Goal: Information Seeking & Learning: Learn about a topic

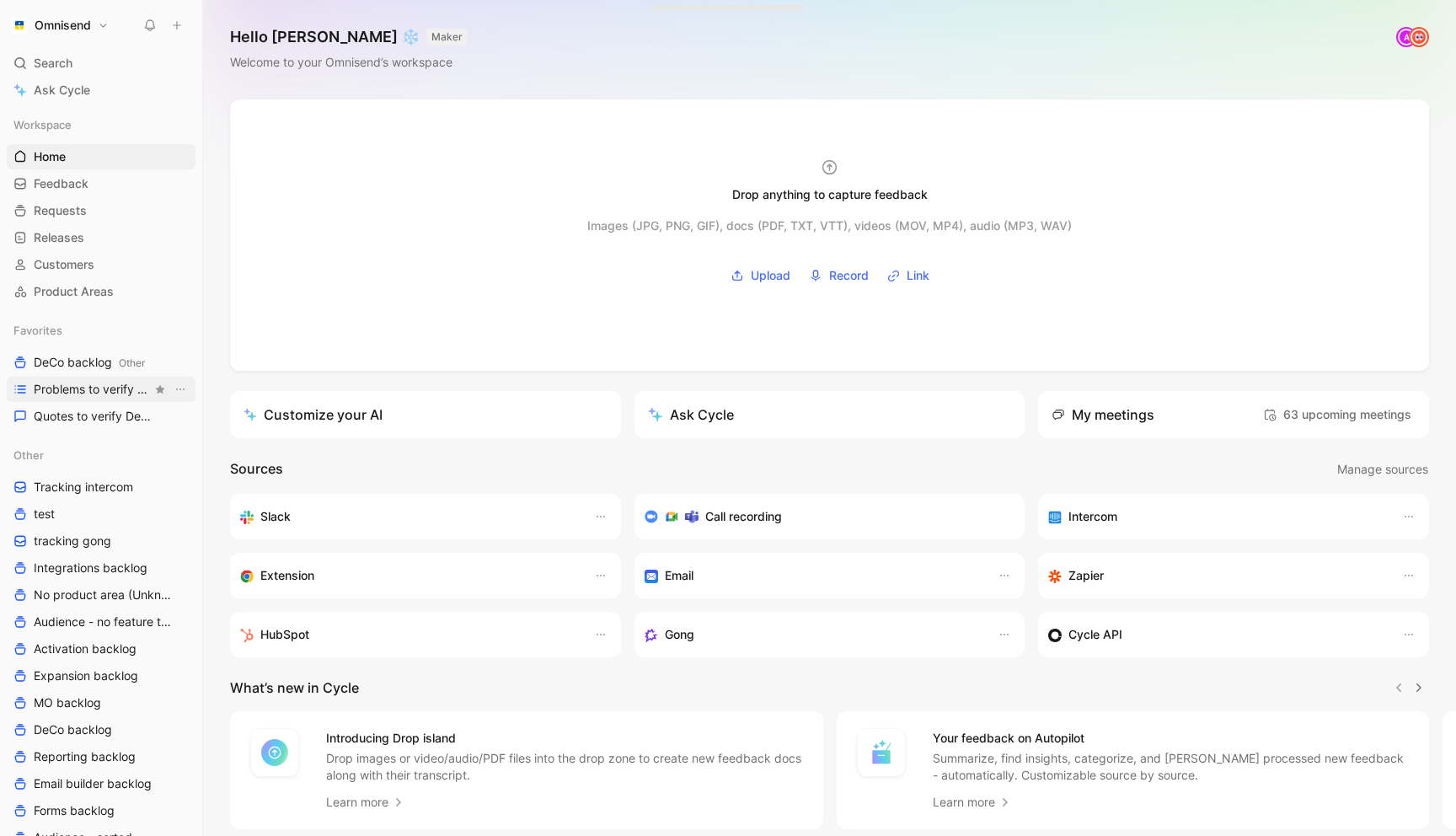
click at [82, 381] on span "Problems to verify DeCo" at bounding box center [92, 389] width 118 height 17
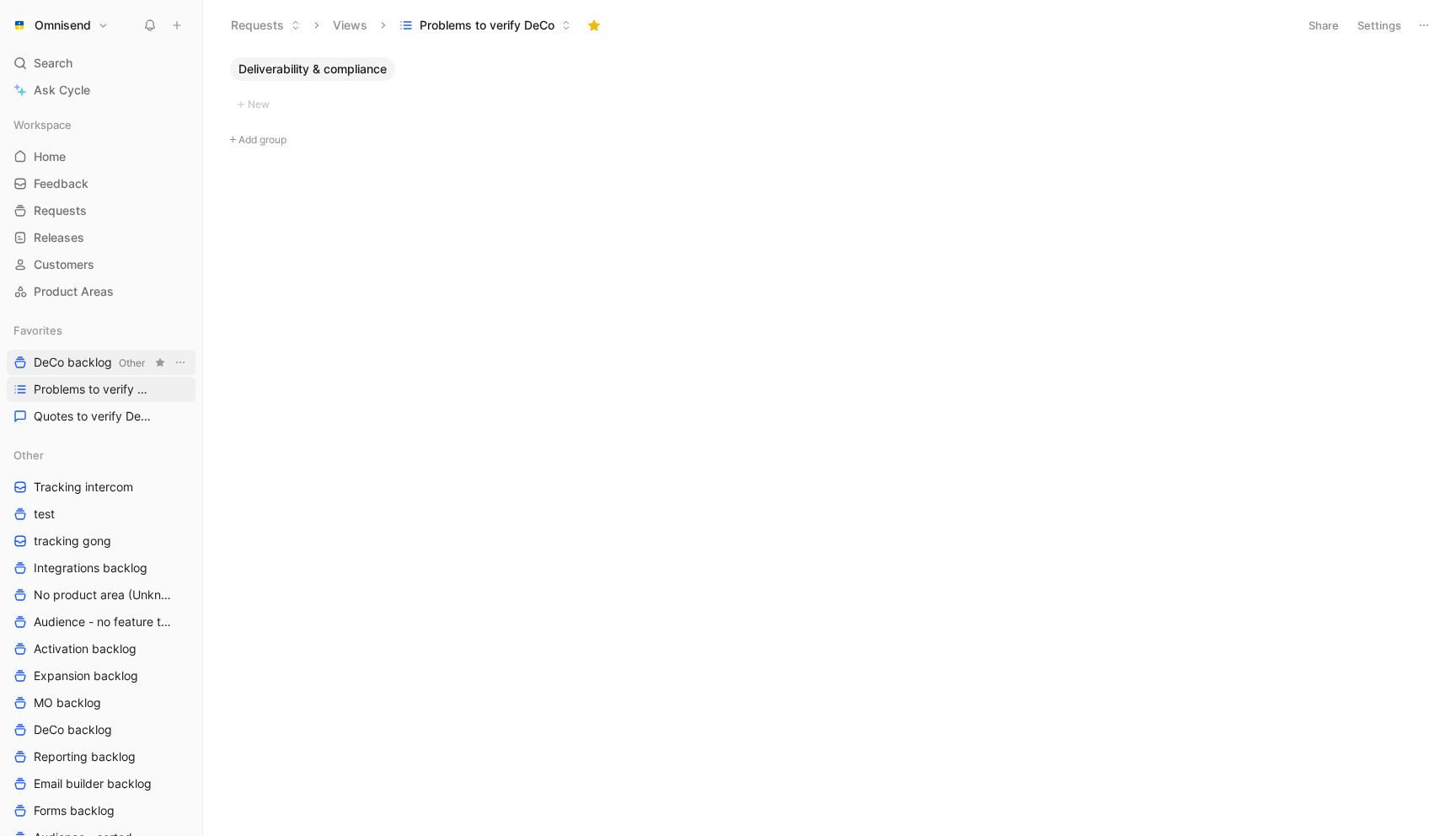
click at [88, 362] on span "DeCo backlog Other" at bounding box center [89, 363] width 111 height 18
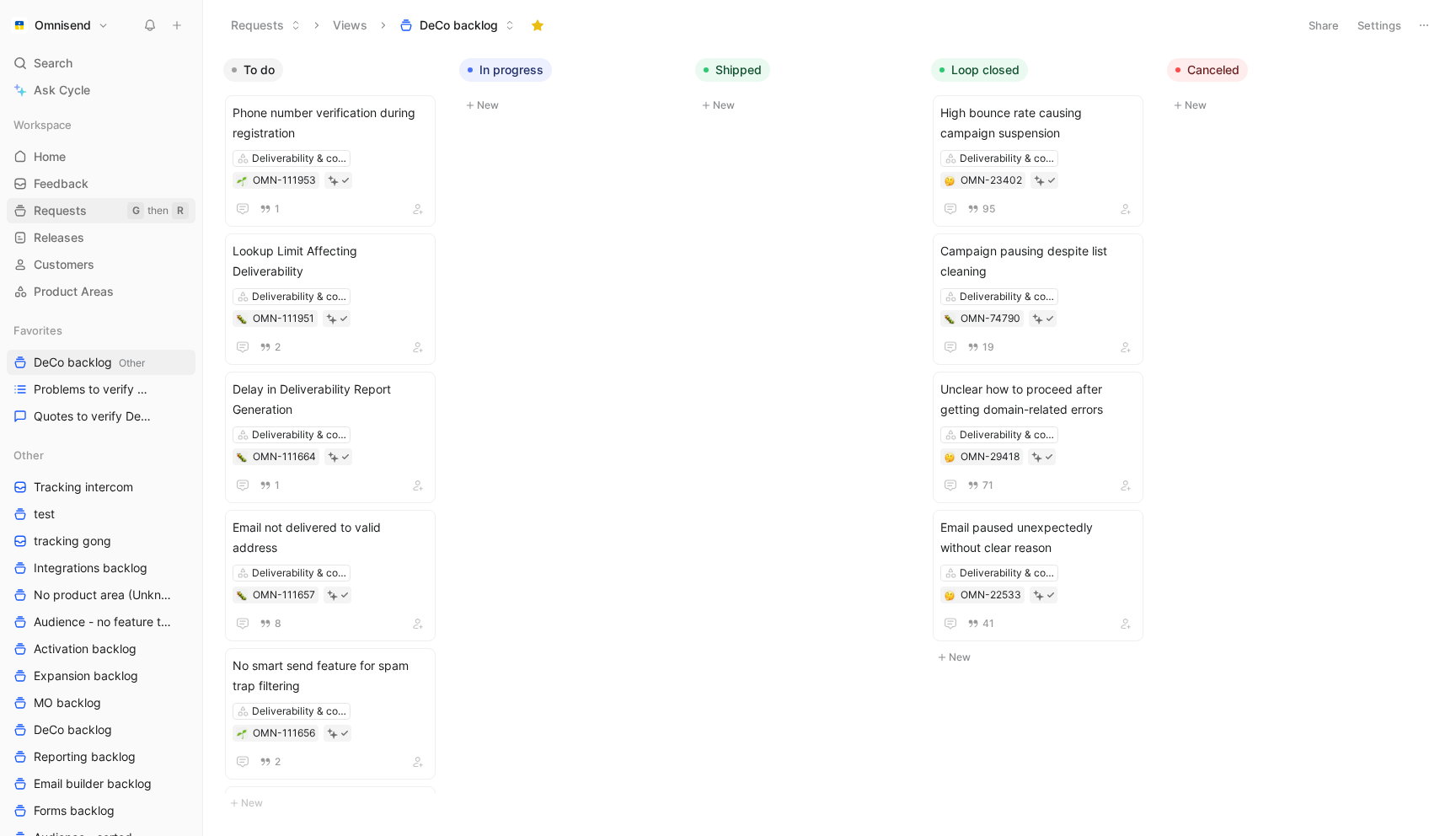
click at [89, 213] on link "Requests G then R" at bounding box center [101, 211] width 189 height 25
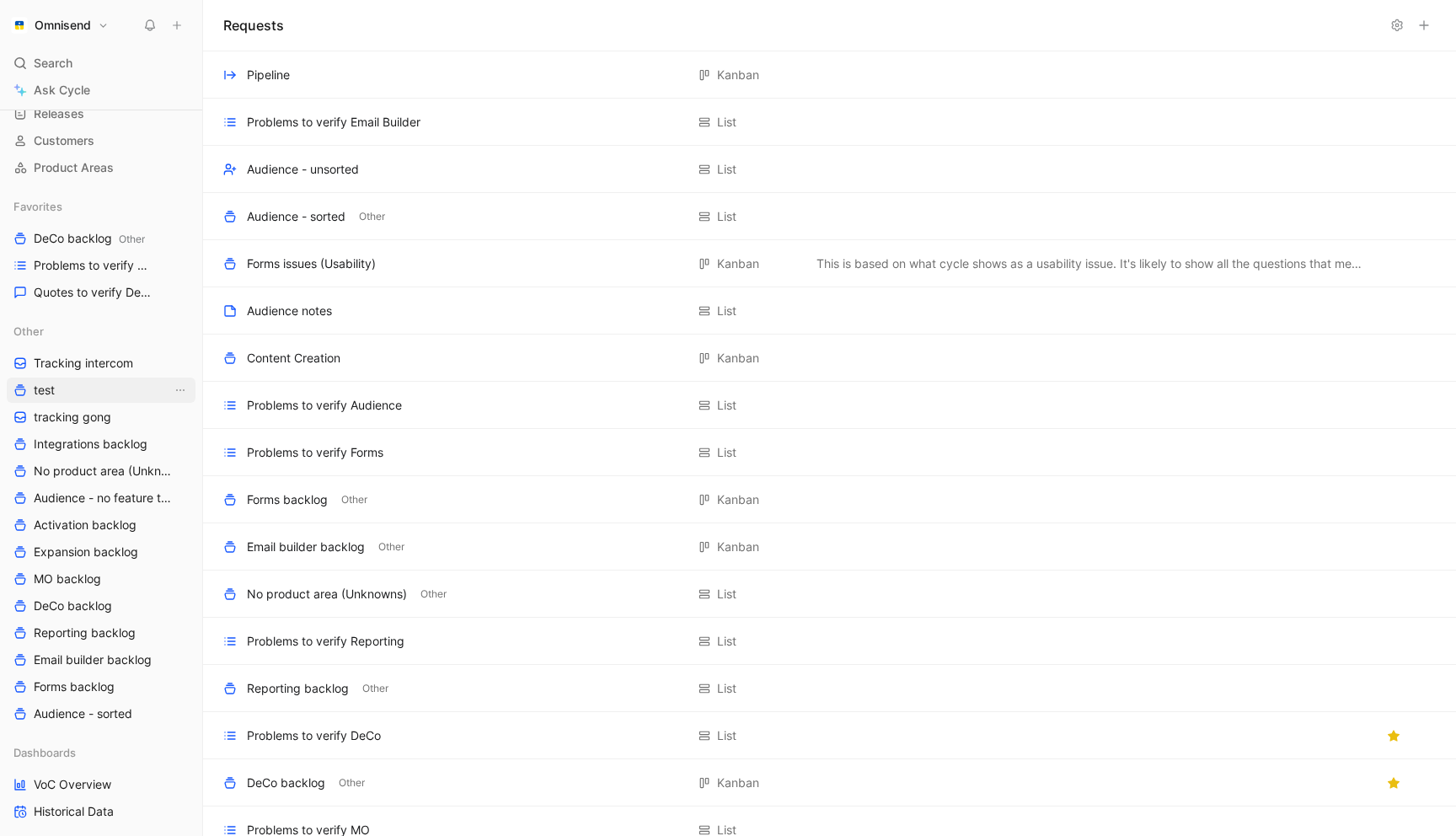
scroll to position [242, 0]
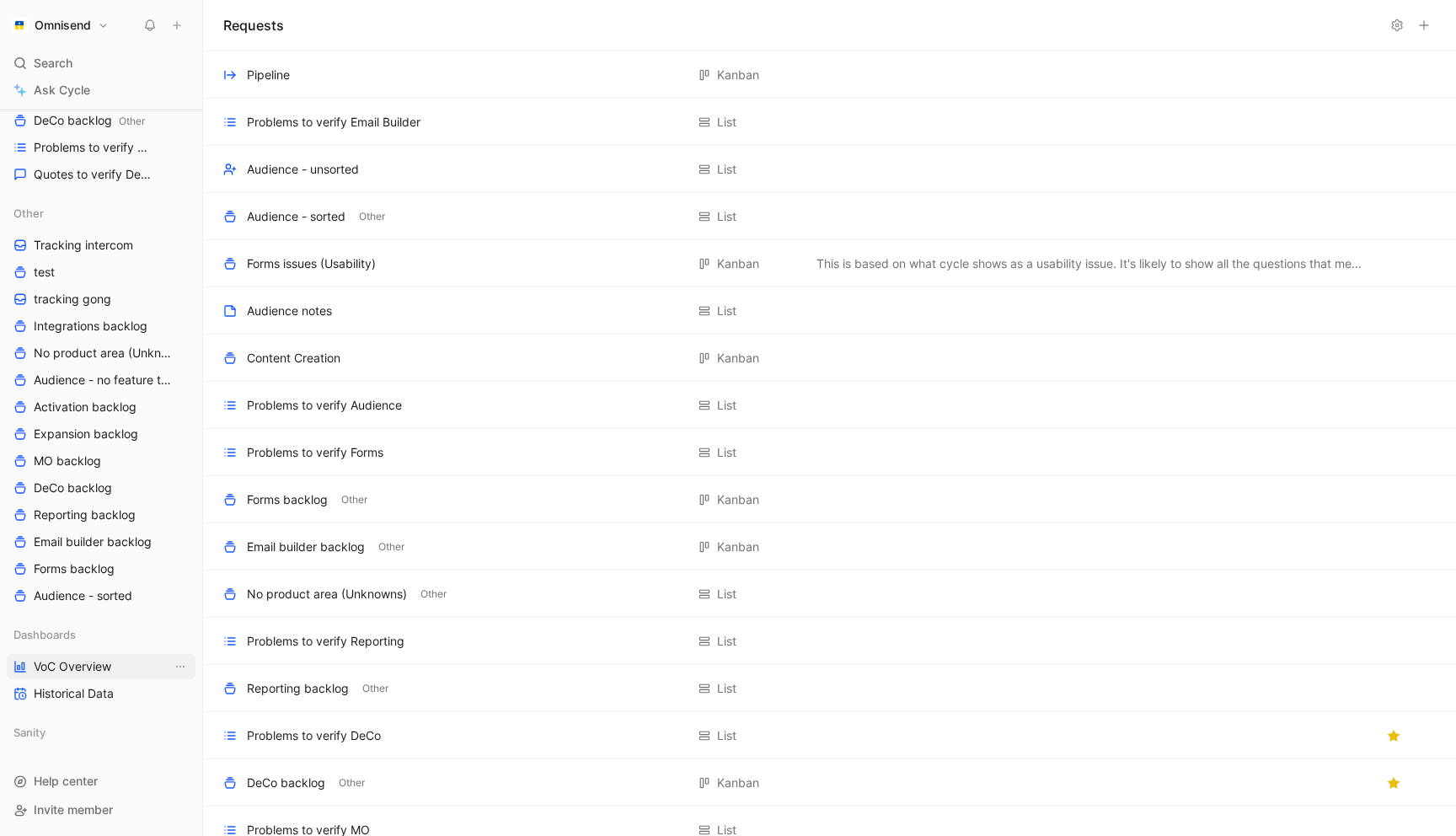
click at [58, 667] on span "VoC Overview" at bounding box center [72, 666] width 77 height 17
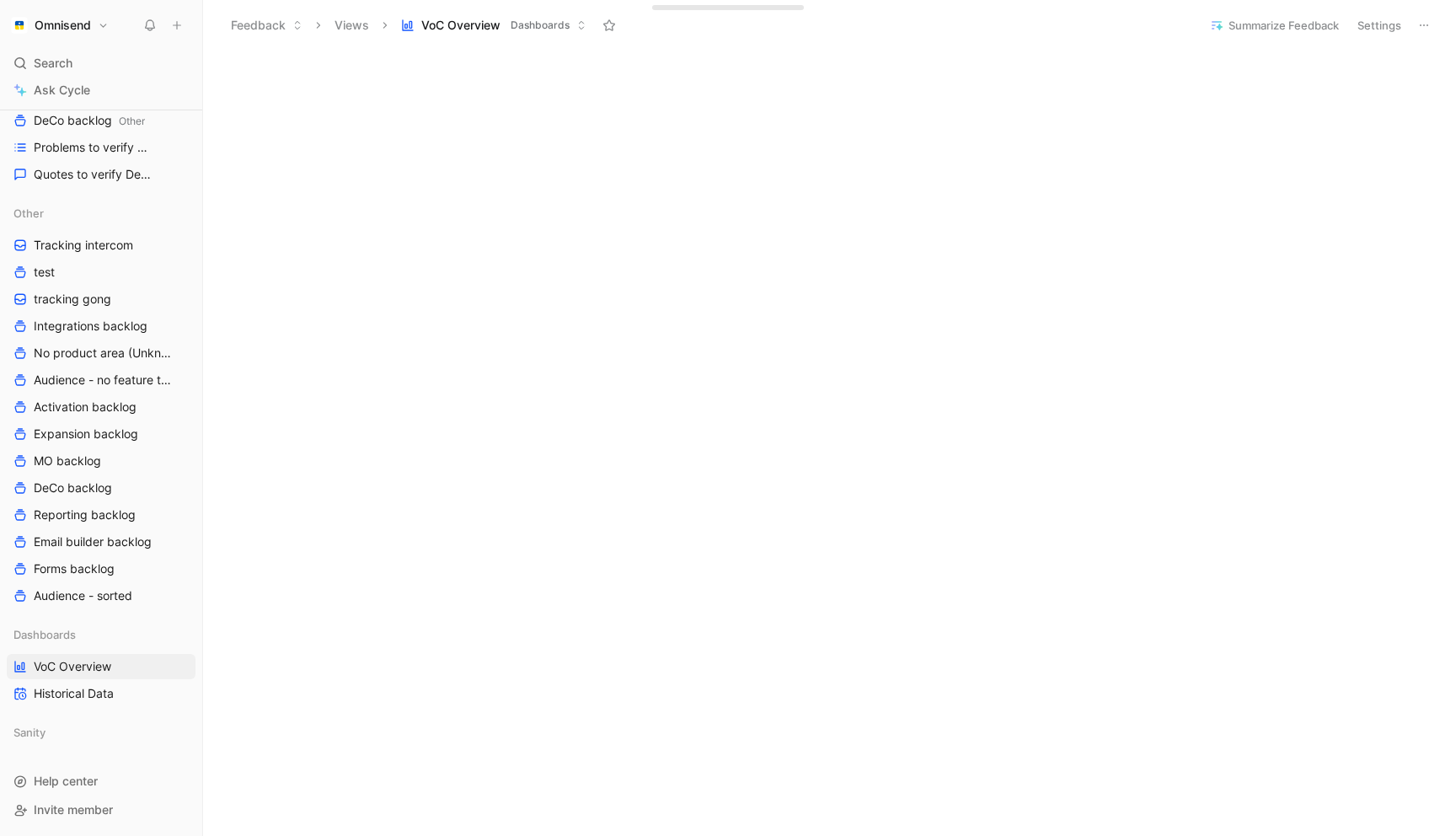
scroll to position [1140, 0]
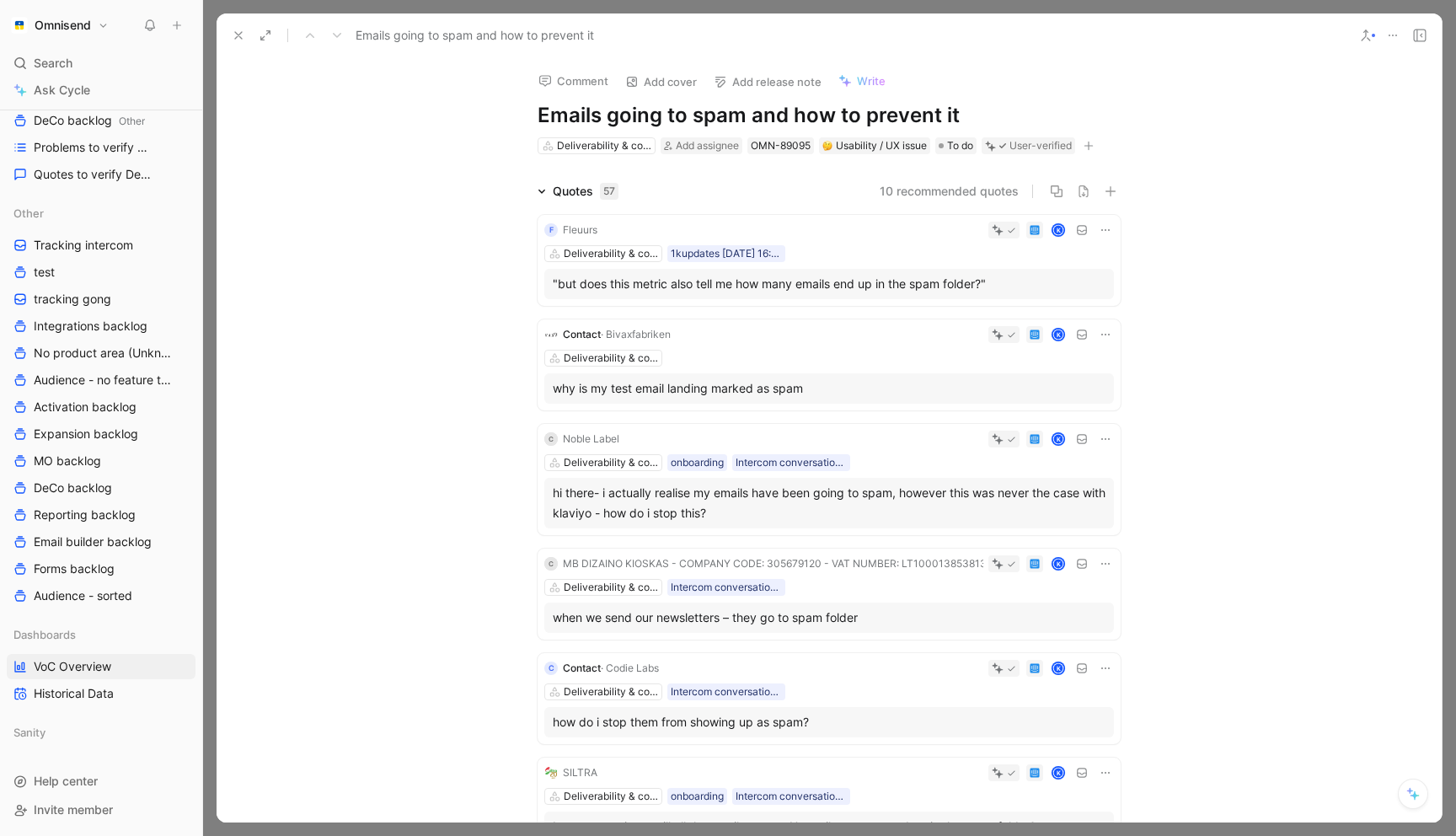
click at [800, 108] on h1 "Emails going to spam and how to prevent it" at bounding box center [829, 115] width 583 height 27
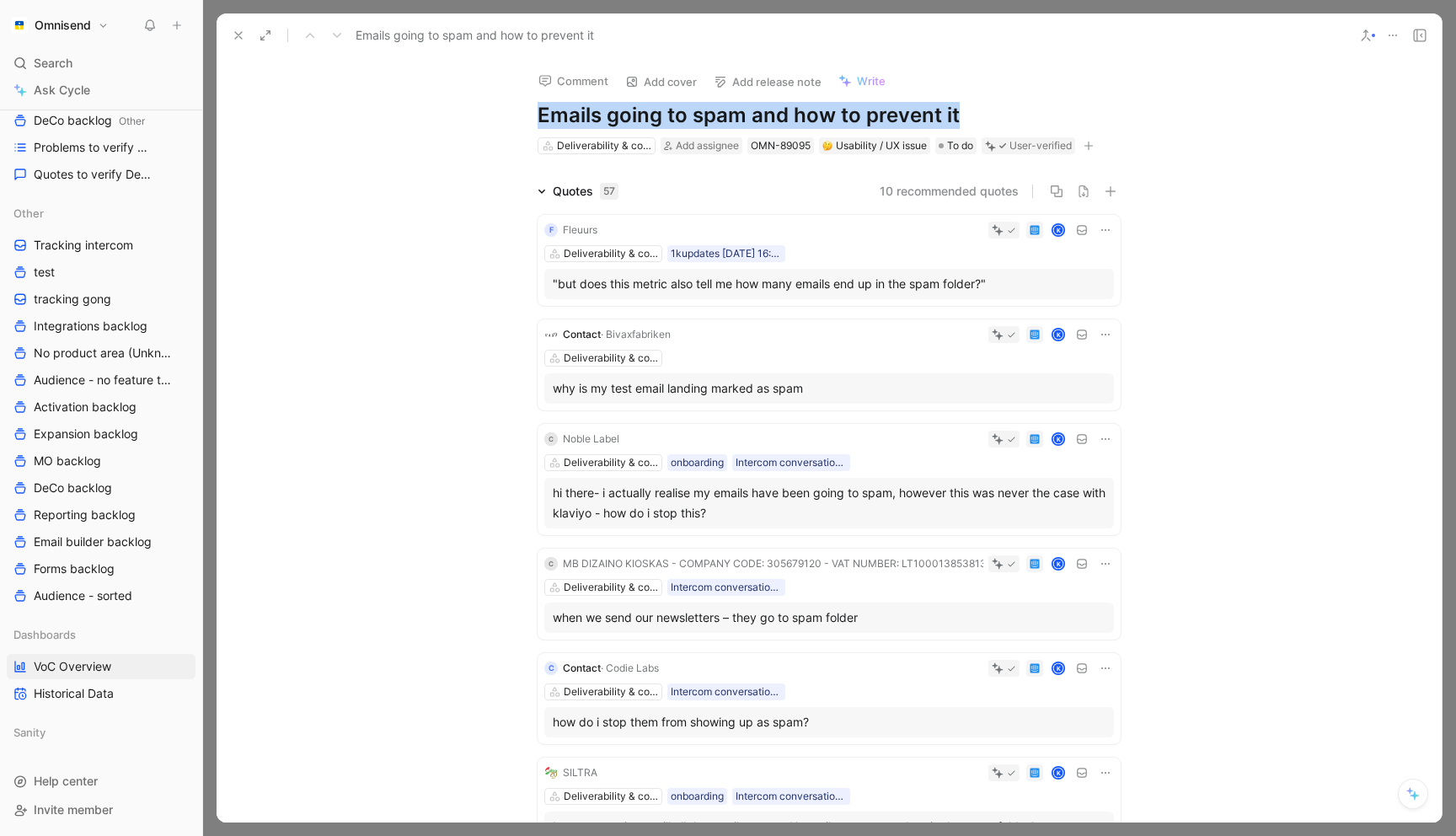
click at [800, 108] on h1 "Emails going to spam and how to prevent it" at bounding box center [829, 115] width 583 height 27
copy h1 "Emails going to spam and how to prevent it"
click at [242, 33] on icon at bounding box center [238, 35] width 13 height 13
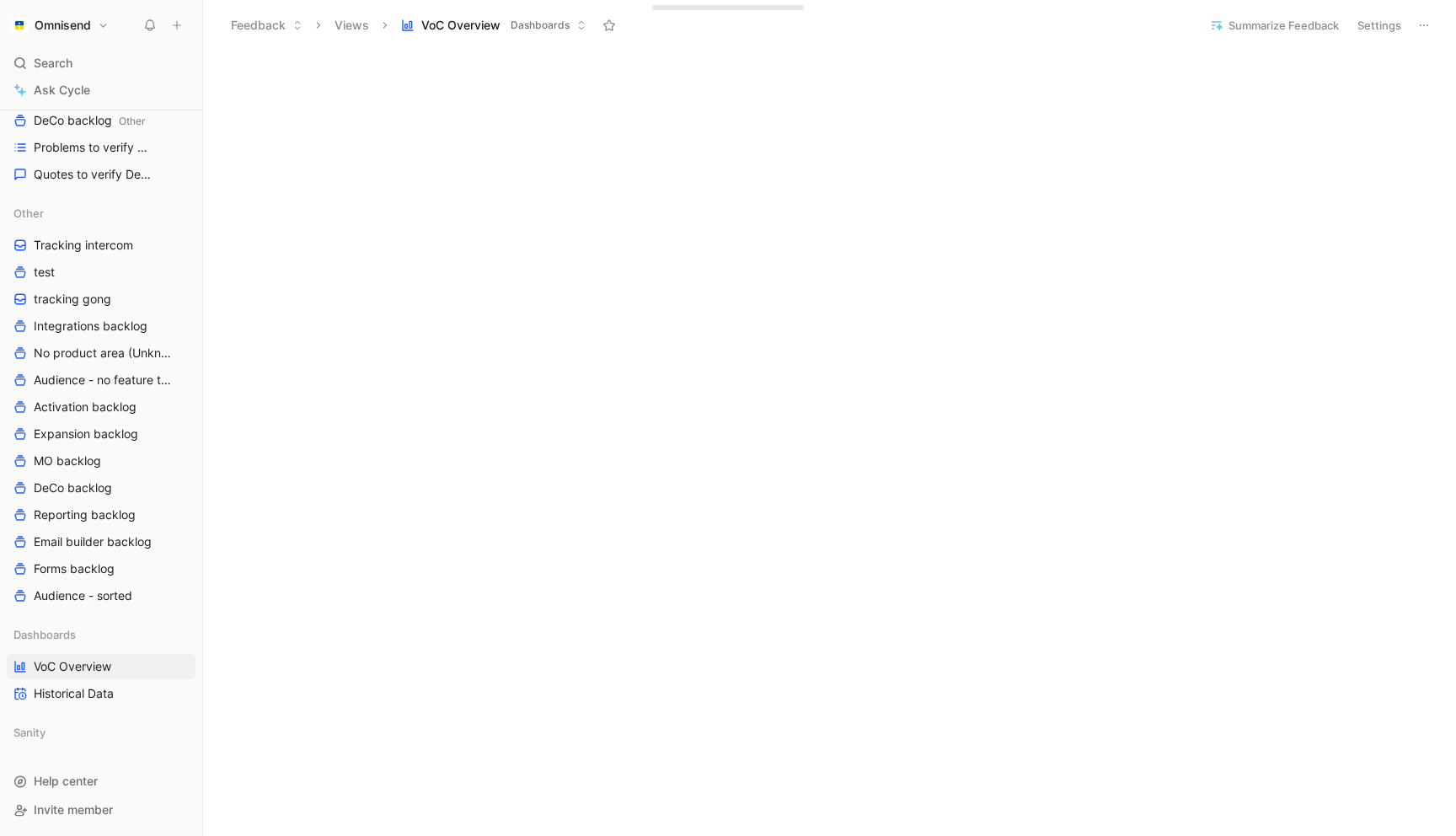
scroll to position [694, 0]
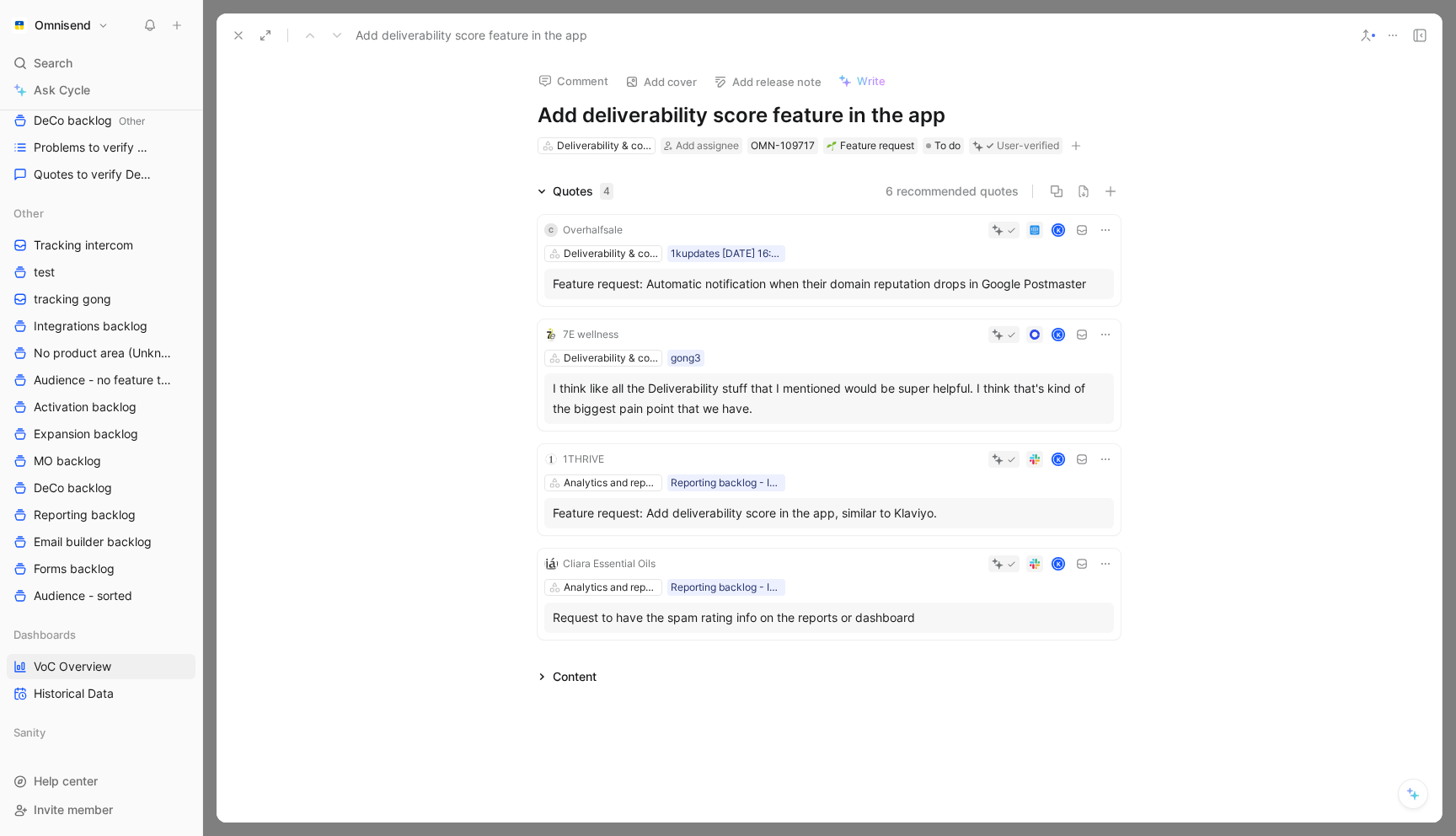
click at [235, 34] on icon at bounding box center [238, 35] width 13 height 13
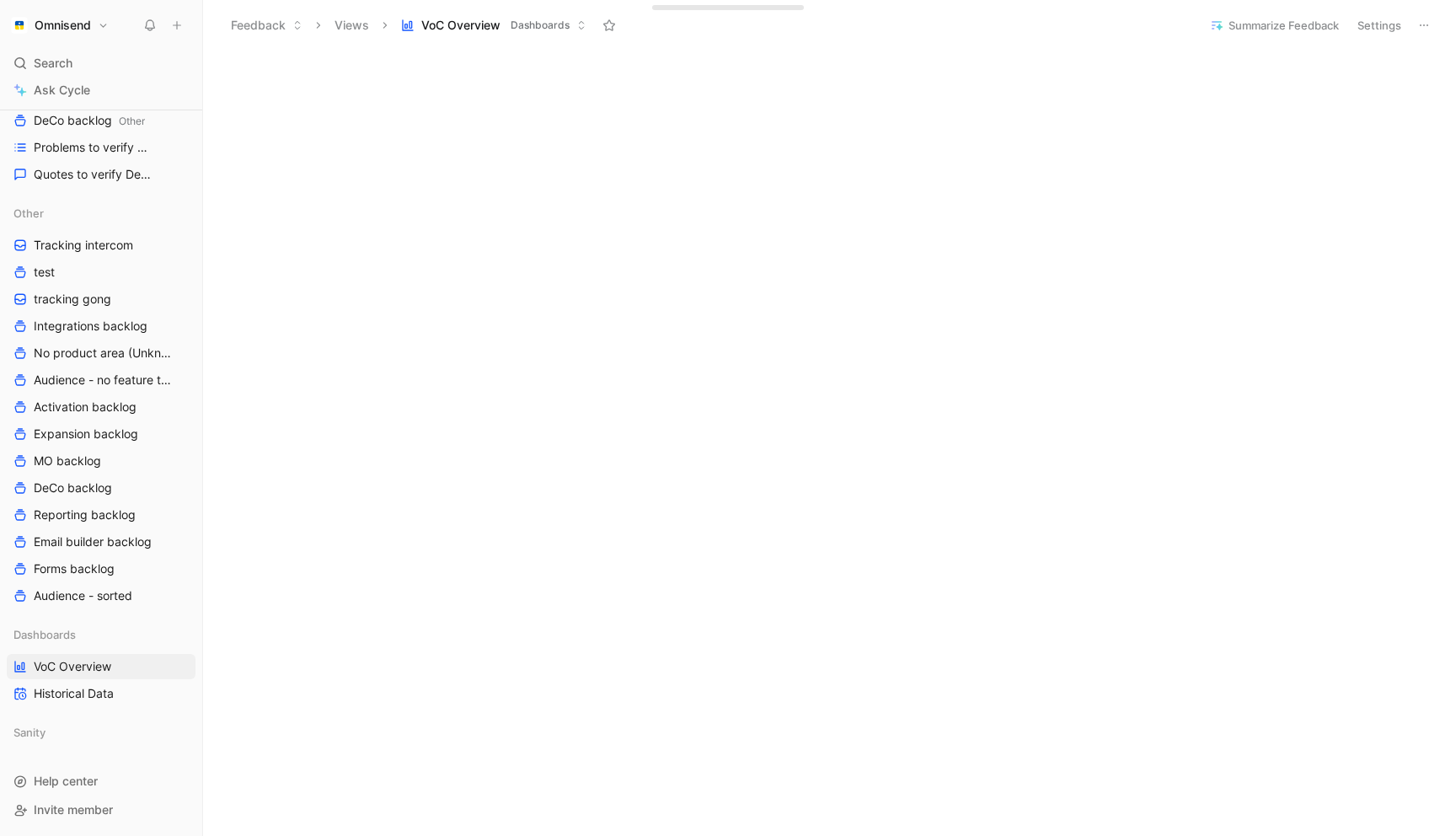
scroll to position [698, 0]
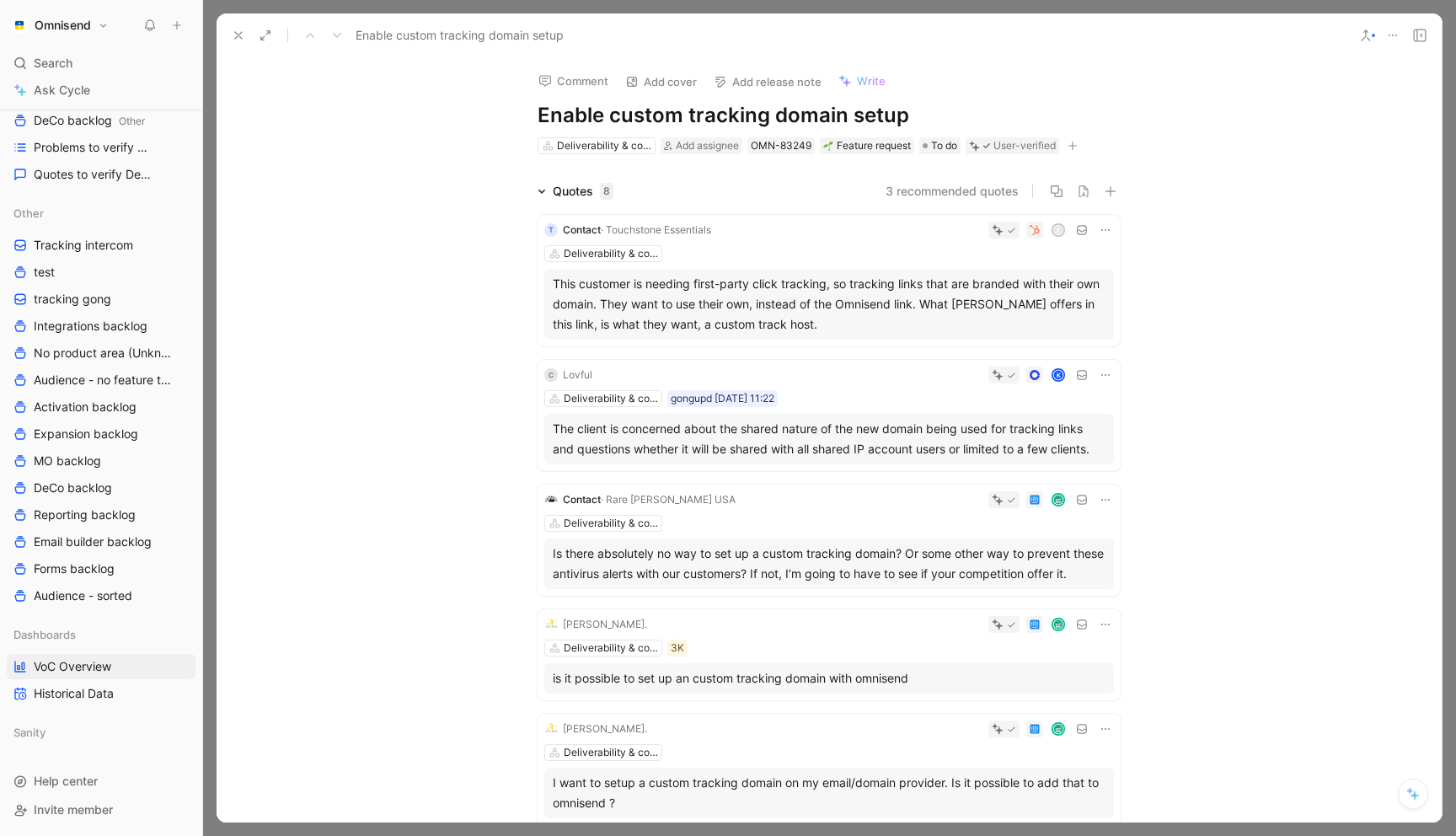
click at [682, 112] on h1 "Enable custom tracking domain setup" at bounding box center [829, 115] width 583 height 27
copy h1 "Enable custom tracking domain setup"
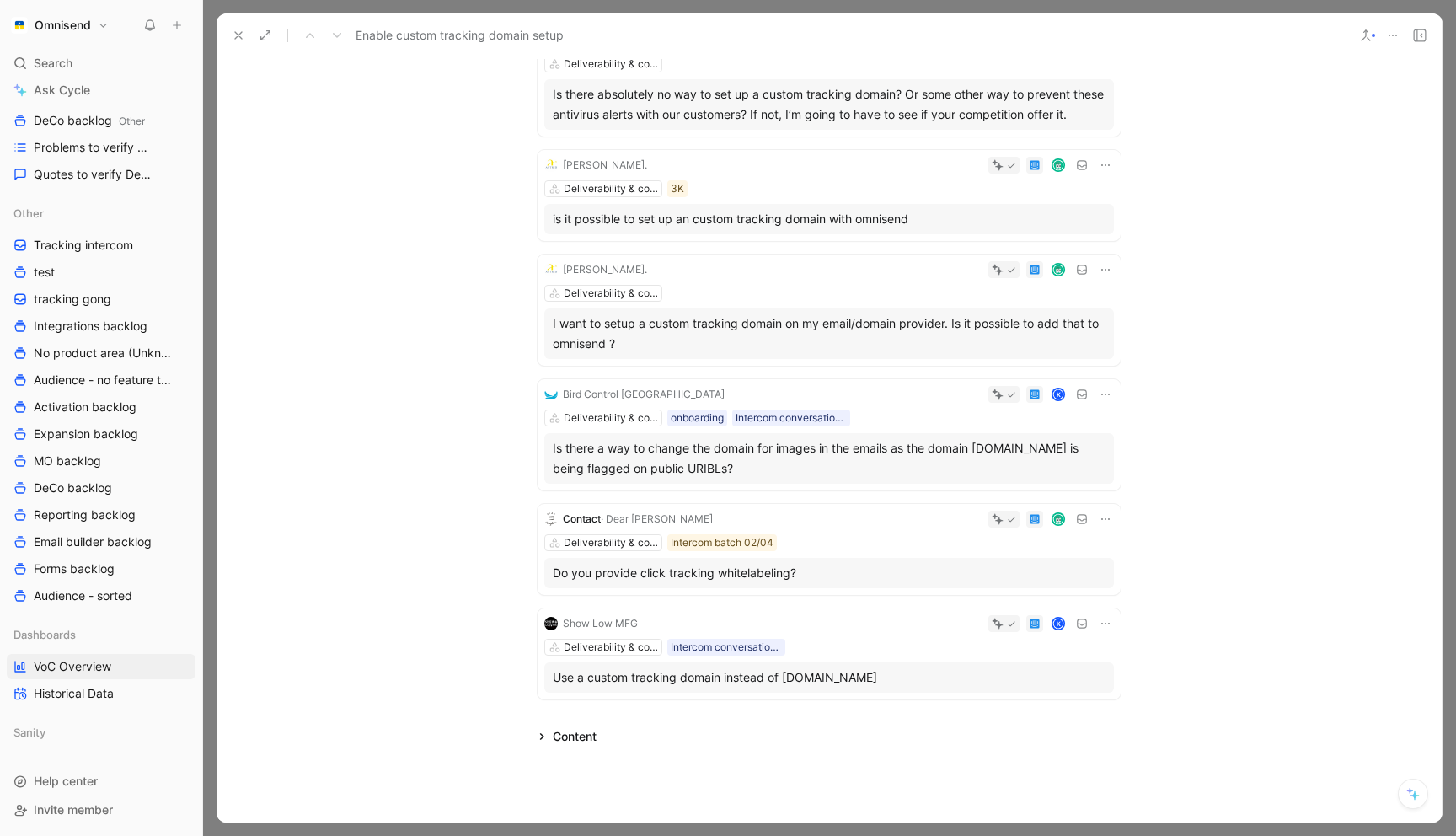
scroll to position [566, 0]
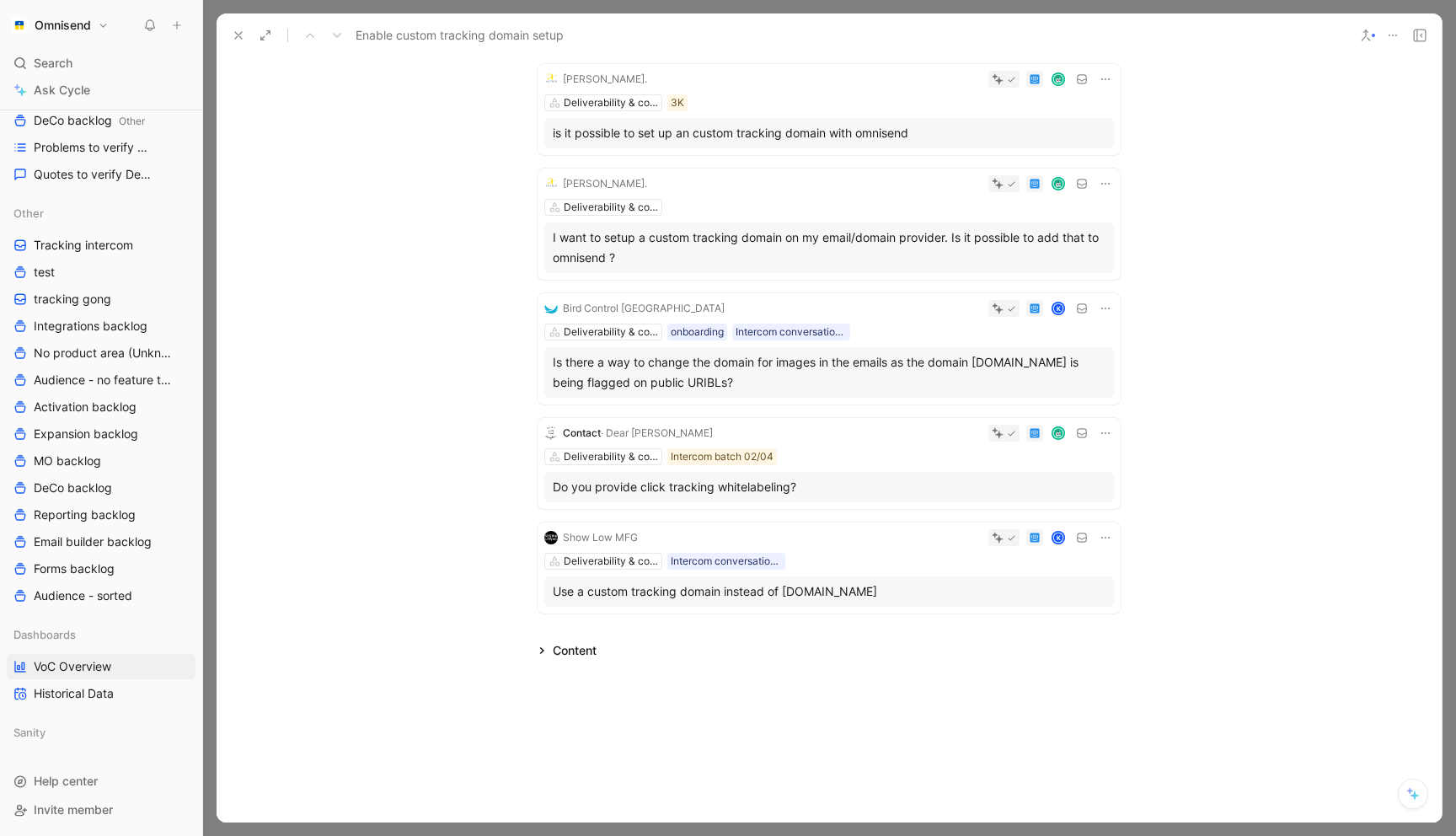
click at [233, 32] on icon at bounding box center [238, 35] width 13 height 13
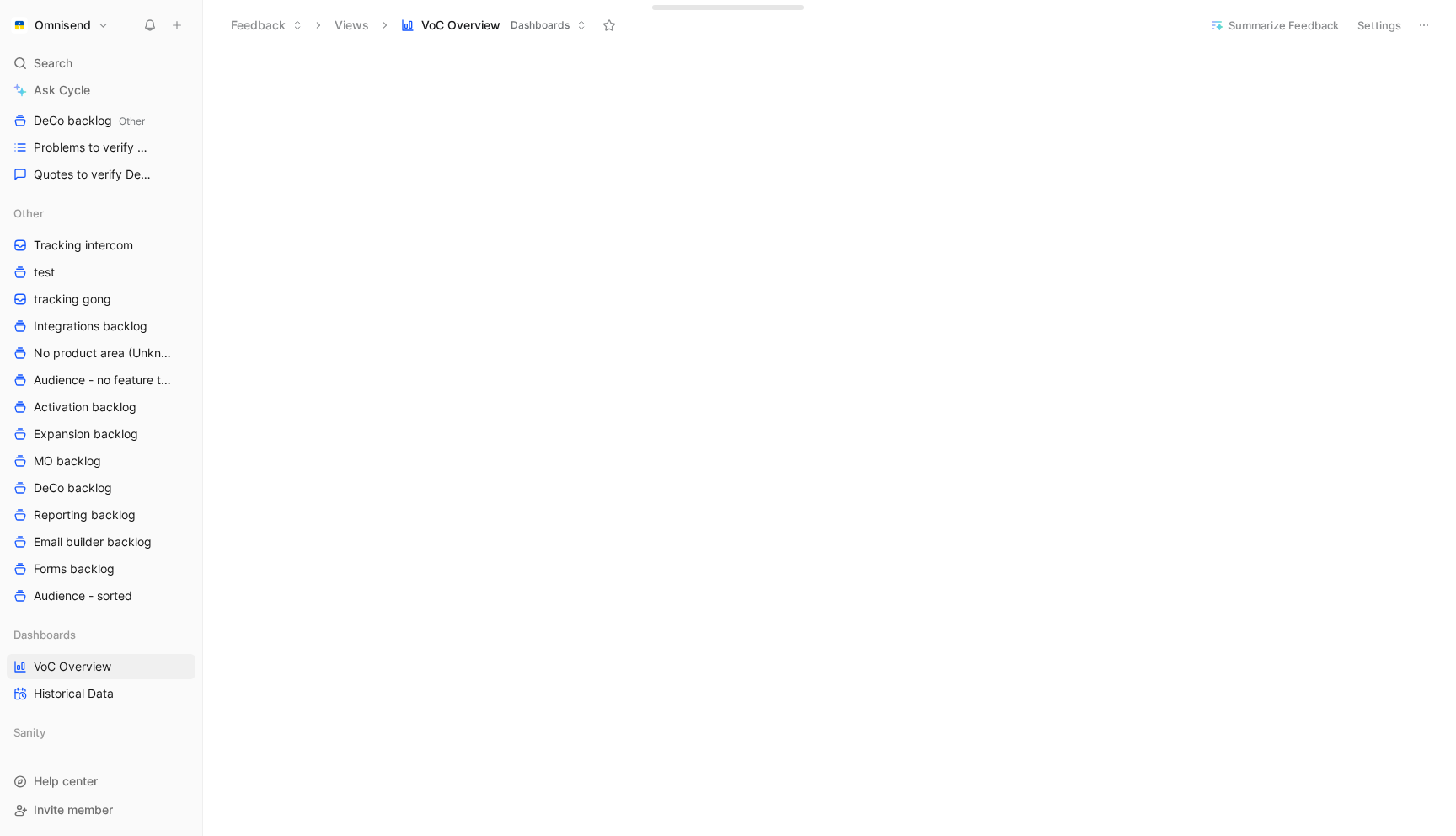
scroll to position [840, 0]
